Goal: Information Seeking & Learning: Learn about a topic

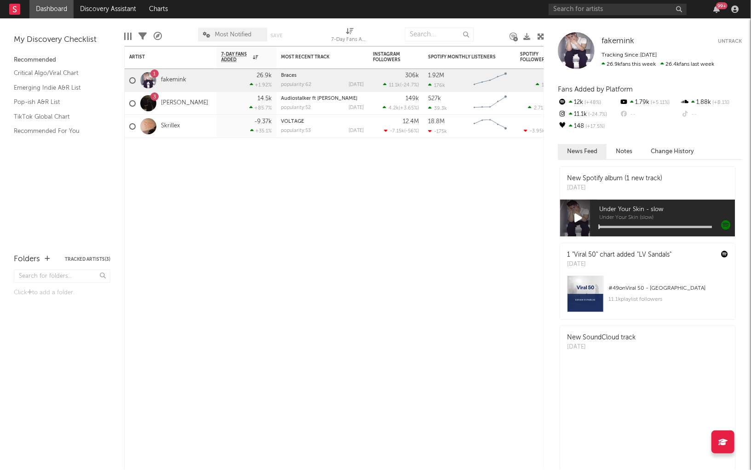
click at [604, 6] on input "text" at bounding box center [618, 9] width 138 height 11
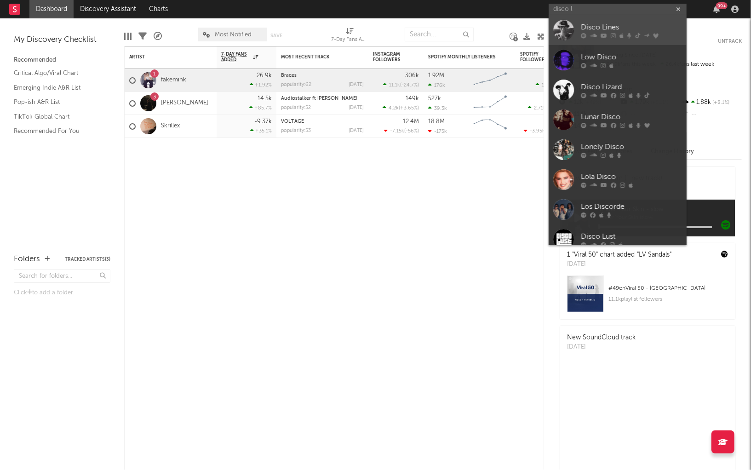
type input "disco l"
click at [558, 38] on div at bounding box center [563, 30] width 21 height 21
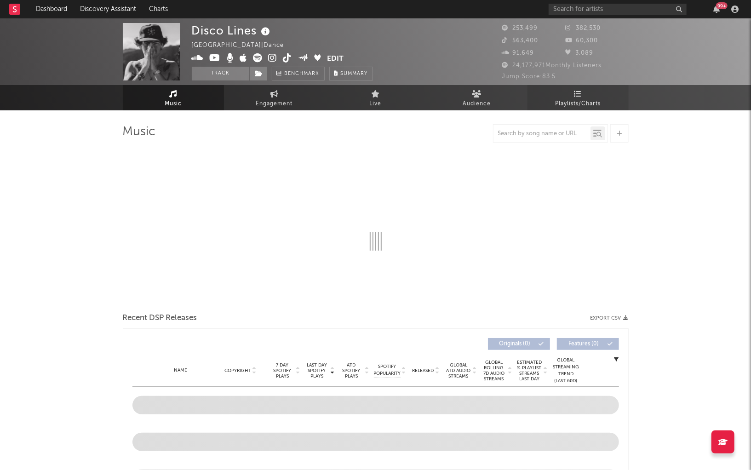
click at [560, 98] on span "Playlists/Charts" at bounding box center [578, 103] width 46 height 11
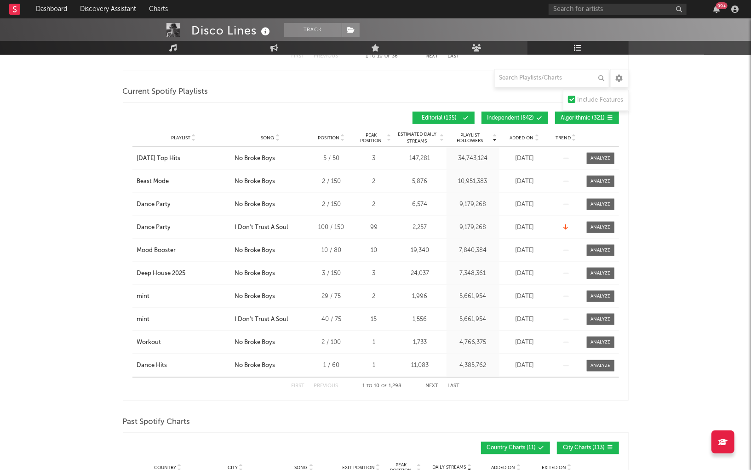
scroll to position [742, 0]
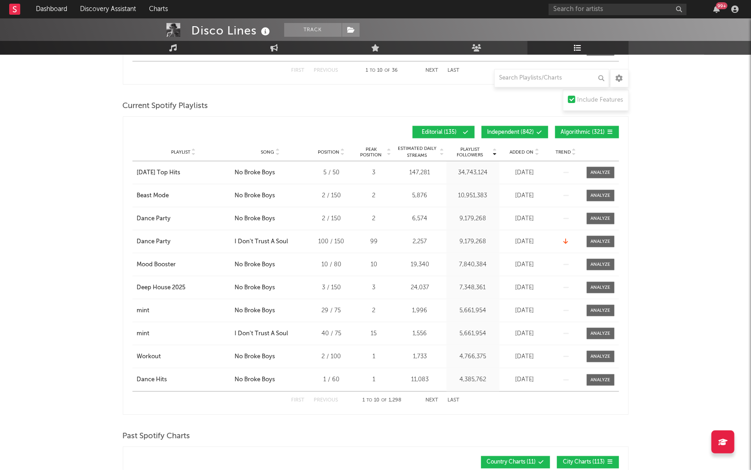
click at [532, 130] on span "Independent ( 842 )" at bounding box center [510, 133] width 47 height 6
click at [577, 130] on span "Algorithmic ( 321 )" at bounding box center [583, 133] width 44 height 6
click at [270, 151] on span "Song" at bounding box center [267, 152] width 13 height 6
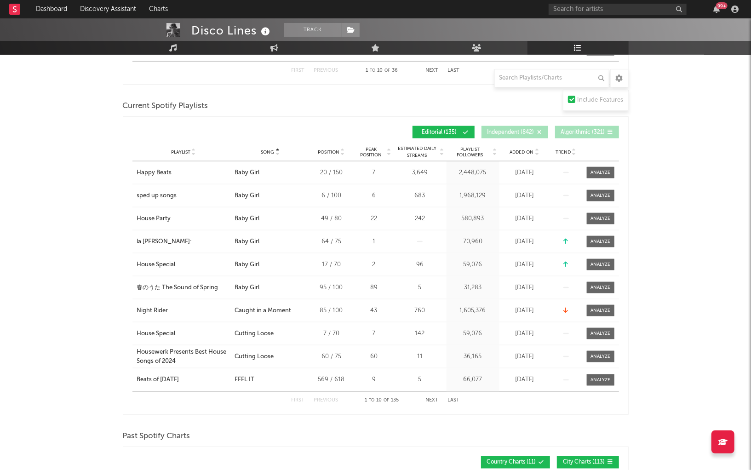
click at [430, 400] on button "Next" at bounding box center [432, 400] width 13 height 5
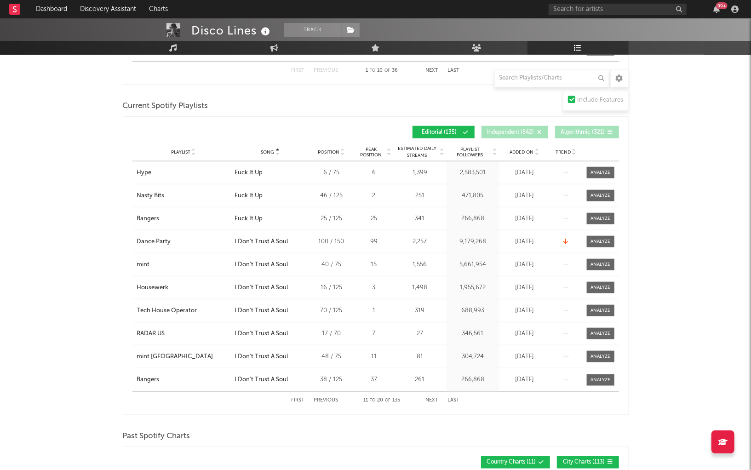
click at [430, 400] on button "Next" at bounding box center [432, 400] width 13 height 5
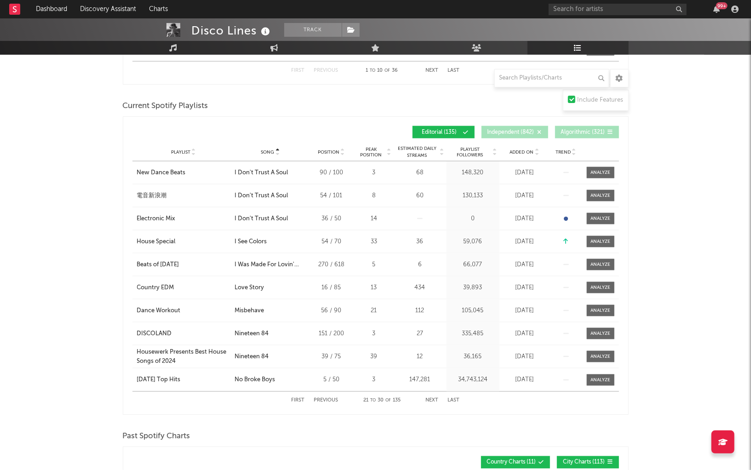
click at [430, 400] on button "Next" at bounding box center [432, 400] width 13 height 5
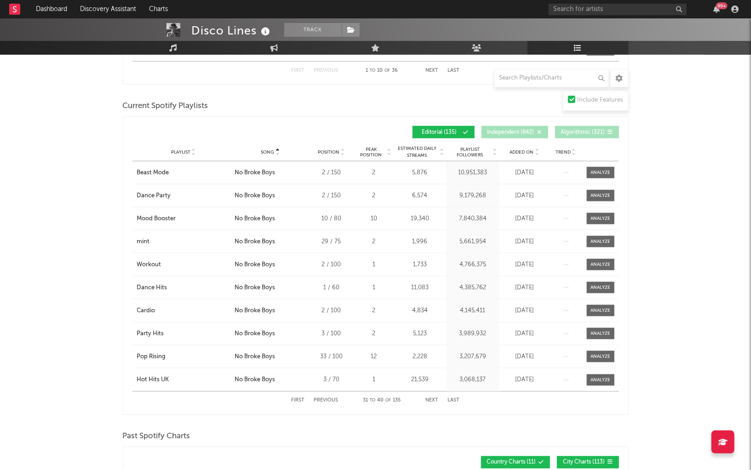
click at [326, 395] on div "First Previous 31 to 40 of 135 Next Last" at bounding box center [376, 401] width 168 height 18
click at [321, 401] on button "Previous" at bounding box center [326, 400] width 24 height 5
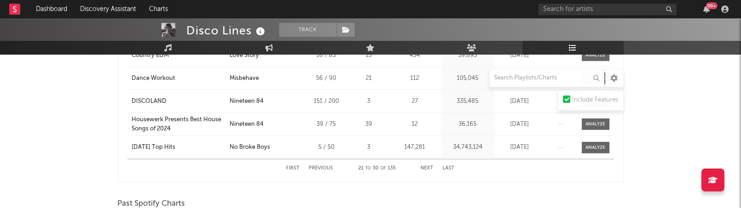
scroll to position [975, 0]
click at [423, 166] on button "Next" at bounding box center [427, 168] width 13 height 5
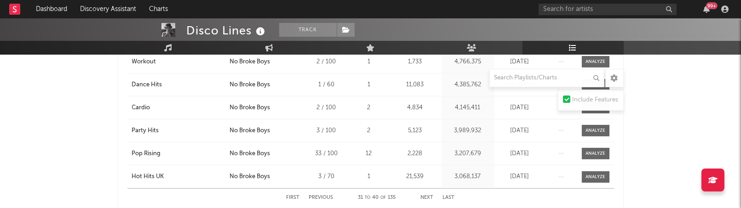
scroll to position [948, 0]
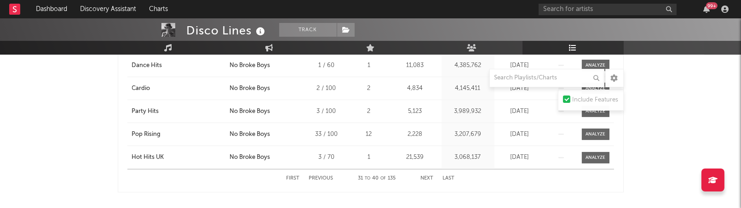
click at [428, 176] on button "Next" at bounding box center [427, 178] width 13 height 5
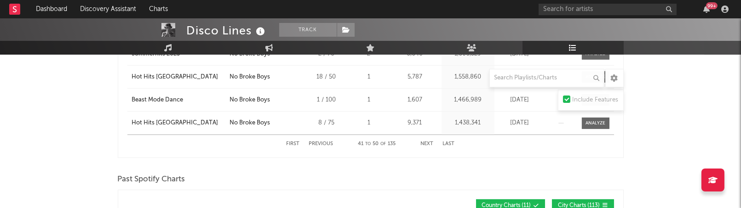
scroll to position [999, 0]
click at [425, 137] on div "First Previous 41 to 50 of 135 Next Last" at bounding box center [371, 144] width 168 height 18
click at [426, 141] on button "Next" at bounding box center [427, 143] width 13 height 5
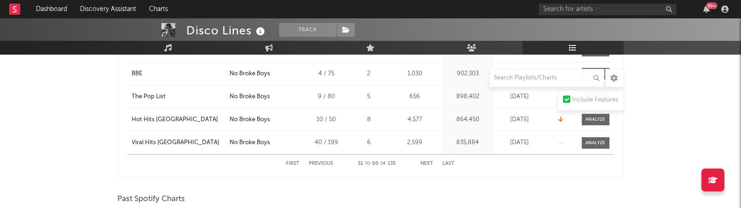
scroll to position [985, 0]
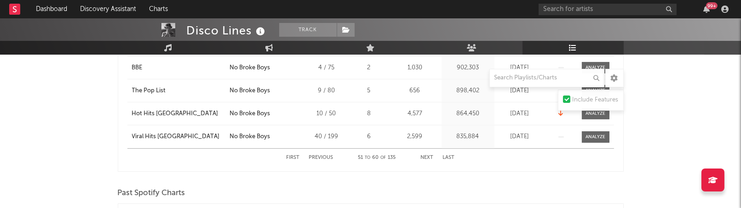
click at [426, 159] on button "Next" at bounding box center [427, 157] width 13 height 5
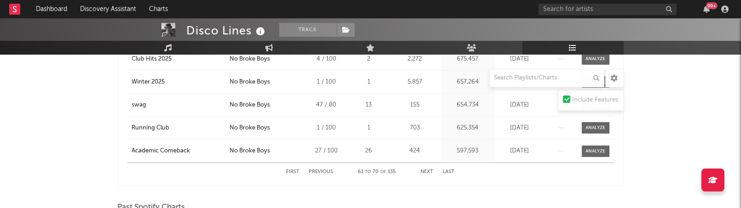
scroll to position [973, 0]
click at [427, 168] on button "Next" at bounding box center [427, 170] width 13 height 5
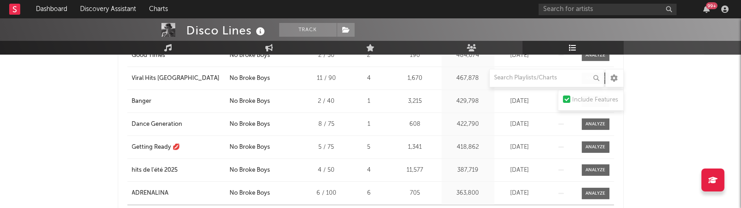
scroll to position [928, 0]
drag, startPoint x: 120, startPoint y: 145, endPoint x: 189, endPoint y: 145, distance: 69.0
click at [189, 145] on div "Song Playlist Song Position Peak Position Playlist Followers Added On Trend Pos…" at bounding box center [371, 80] width 506 height 298
copy div "Getting Ready 💋"
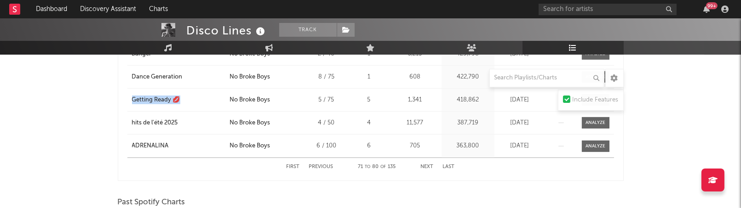
click at [428, 165] on button "Next" at bounding box center [427, 167] width 13 height 5
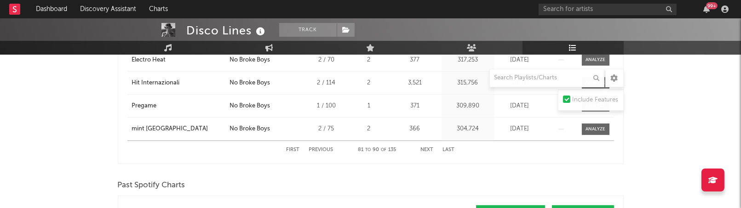
scroll to position [996, 0]
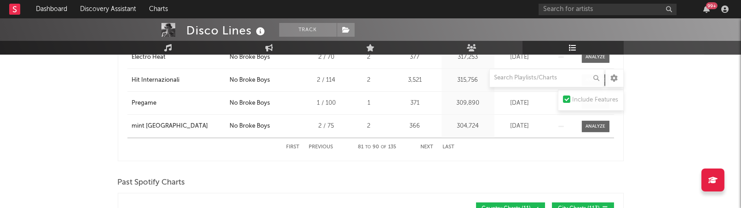
click at [427, 145] on button "Next" at bounding box center [427, 147] width 13 height 5
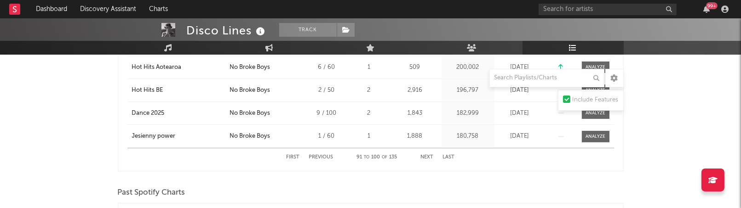
scroll to position [989, 0]
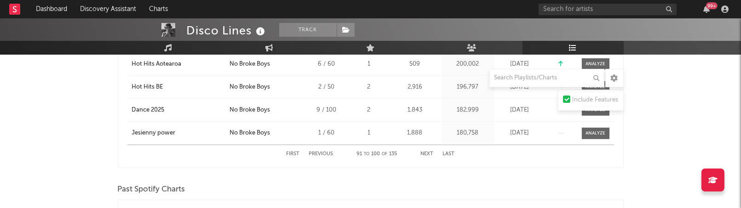
click at [424, 152] on button "Next" at bounding box center [427, 154] width 13 height 5
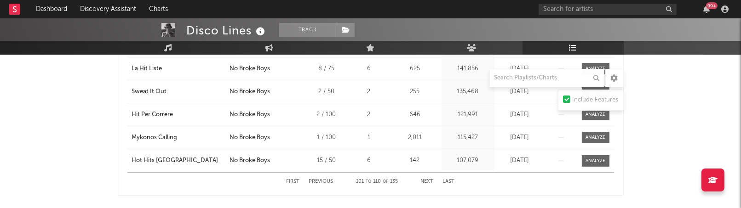
scroll to position [962, 0]
click at [430, 179] on button "Next" at bounding box center [427, 181] width 13 height 5
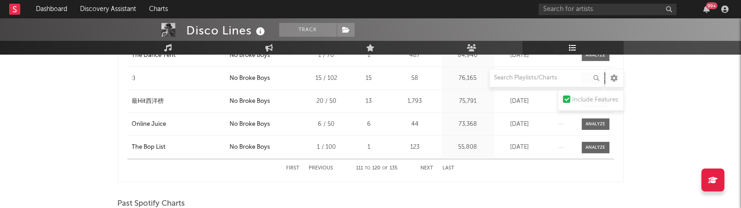
scroll to position [975, 0]
click at [427, 165] on button "Next" at bounding box center [427, 167] width 13 height 5
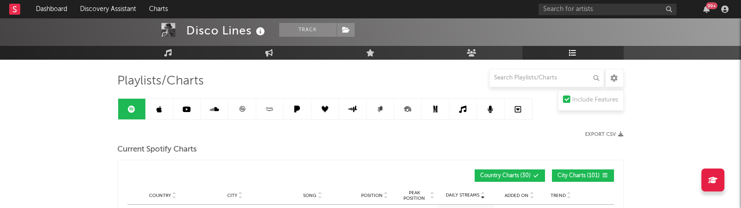
scroll to position [0, 0]
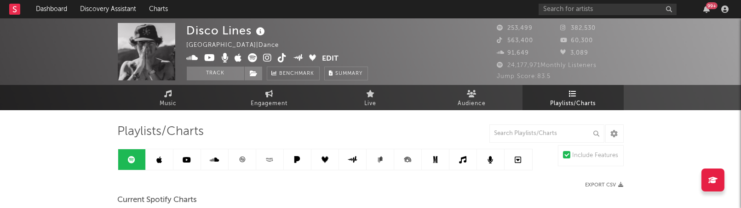
click at [153, 167] on link at bounding box center [160, 159] width 28 height 21
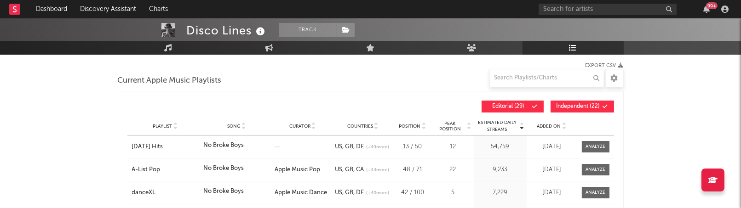
scroll to position [117, 0]
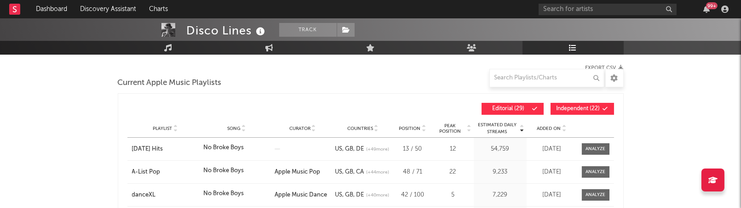
click at [572, 111] on button "Independent ( 22 )" at bounding box center [581, 109] width 63 height 12
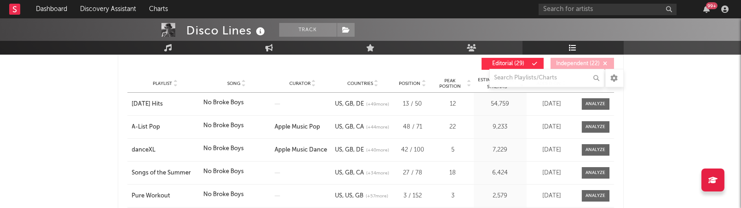
scroll to position [151, 0]
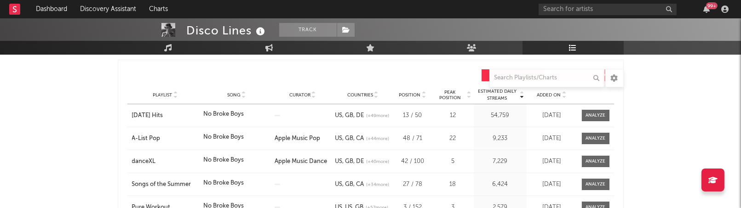
click at [235, 92] on span "Song" at bounding box center [233, 95] width 13 height 6
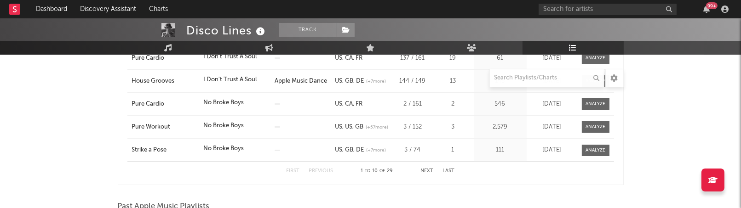
scroll to position [325, 0]
click at [427, 167] on button "Next" at bounding box center [427, 169] width 13 height 5
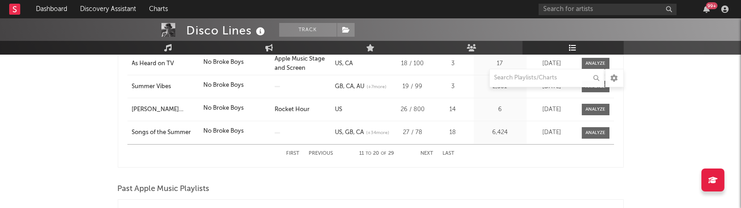
scroll to position [342, 0]
click at [429, 155] on div "First Previous 11 to 20 of 29 Next Last" at bounding box center [371, 153] width 168 height 18
click at [429, 152] on button "Next" at bounding box center [427, 152] width 13 height 5
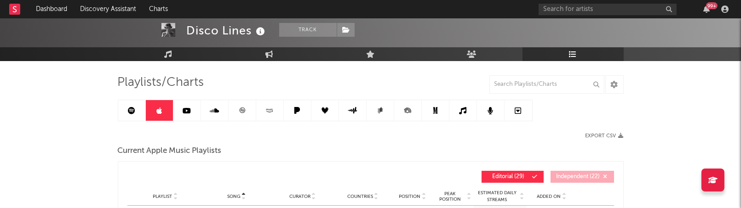
scroll to position [0, 0]
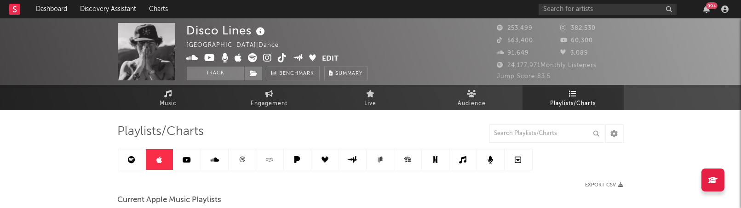
click at [268, 161] on icon at bounding box center [269, 159] width 11 height 7
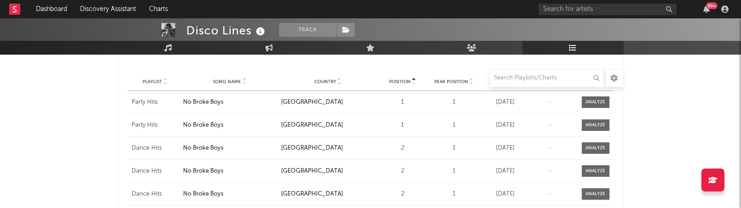
scroll to position [157, 0]
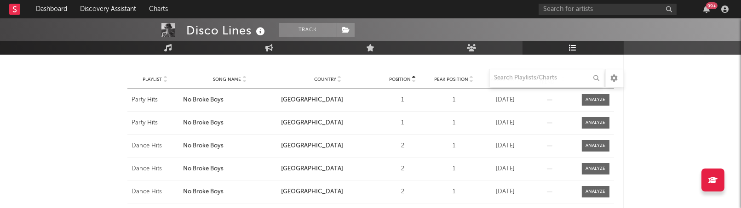
click at [241, 78] on div at bounding box center [244, 79] width 6 height 7
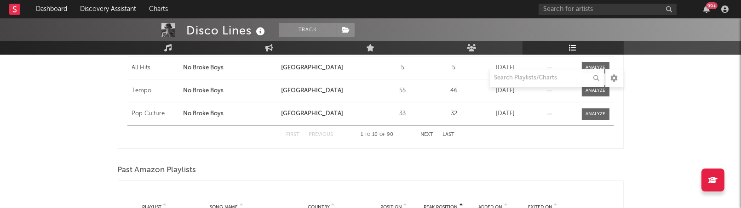
scroll to position [350, 0]
click at [425, 134] on button "Next" at bounding box center [427, 135] width 13 height 5
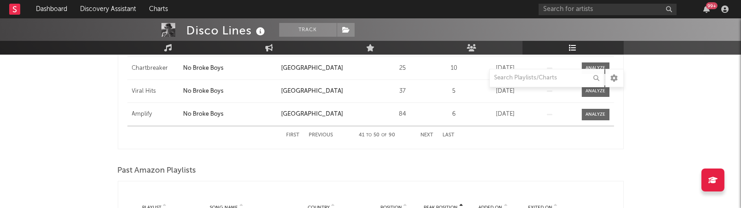
click at [425, 134] on button "Next" at bounding box center [427, 135] width 13 height 5
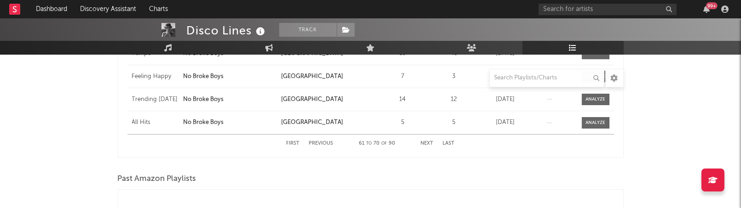
scroll to position [366, 0]
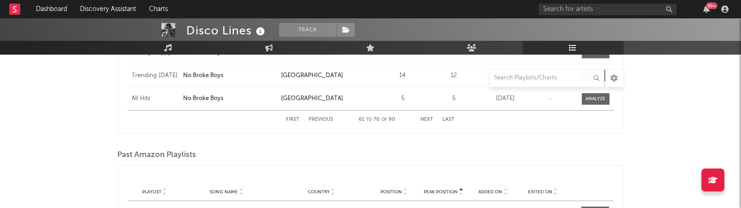
click at [430, 113] on div "First Previous 61 to 70 of 90 Next Last" at bounding box center [371, 120] width 168 height 18
click at [430, 115] on div "First Previous 61 to 70 of 90 Next Last" at bounding box center [371, 120] width 168 height 18
click at [429, 119] on button "Next" at bounding box center [427, 119] width 13 height 5
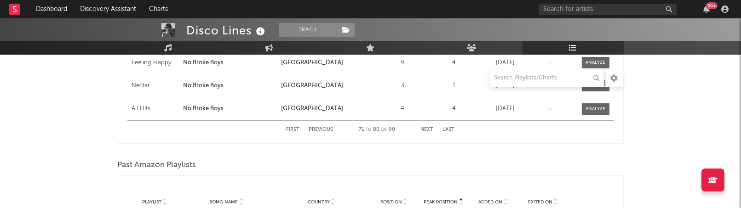
scroll to position [364, 0]
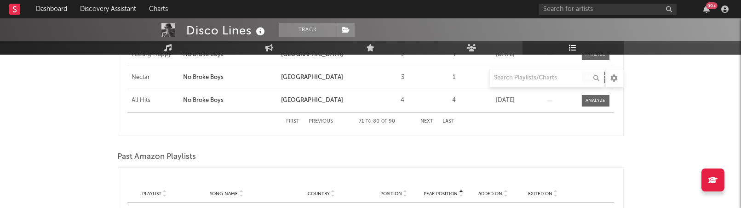
click at [330, 117] on div "First Previous 71 to 80 of 90 Next Last" at bounding box center [371, 122] width 168 height 18
click at [326, 120] on button "Previous" at bounding box center [321, 121] width 24 height 5
click at [426, 120] on button "Next" at bounding box center [427, 121] width 13 height 5
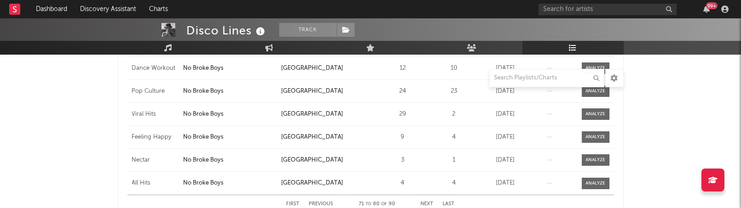
scroll to position [303, 0]
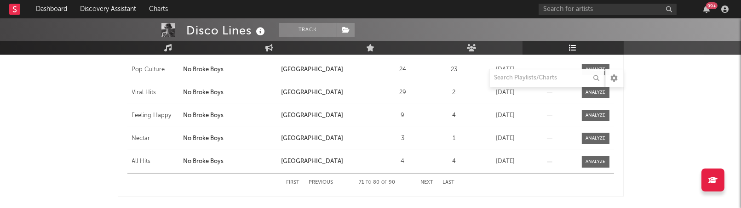
click at [427, 180] on button "Next" at bounding box center [427, 182] width 13 height 5
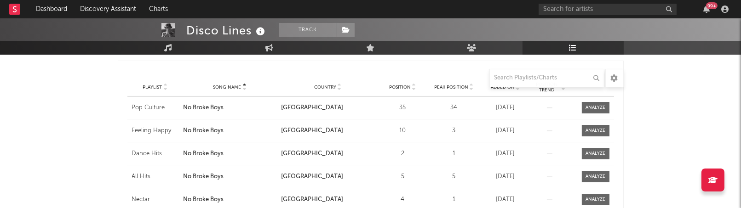
scroll to position [57, 0]
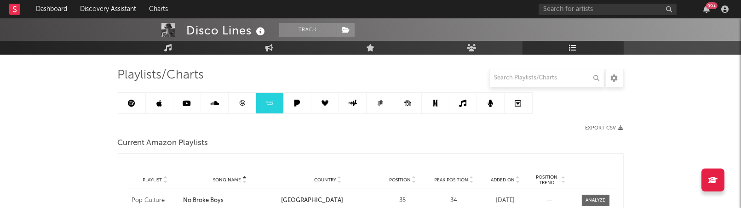
click at [216, 107] on link at bounding box center [215, 103] width 28 height 21
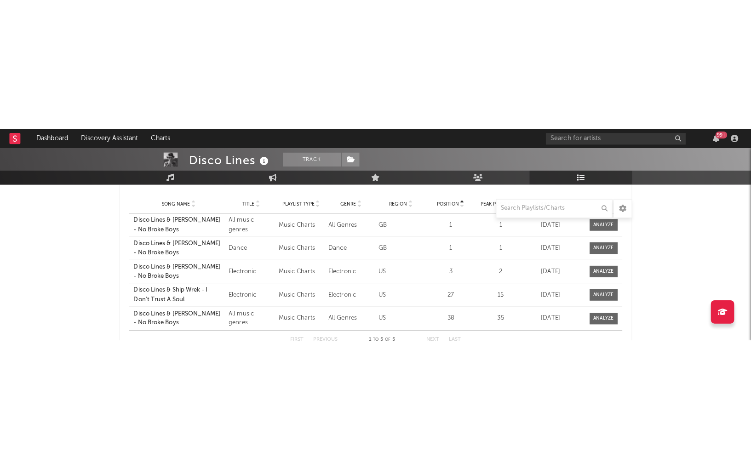
scroll to position [164, 0]
